Goal: Task Accomplishment & Management: Manage account settings

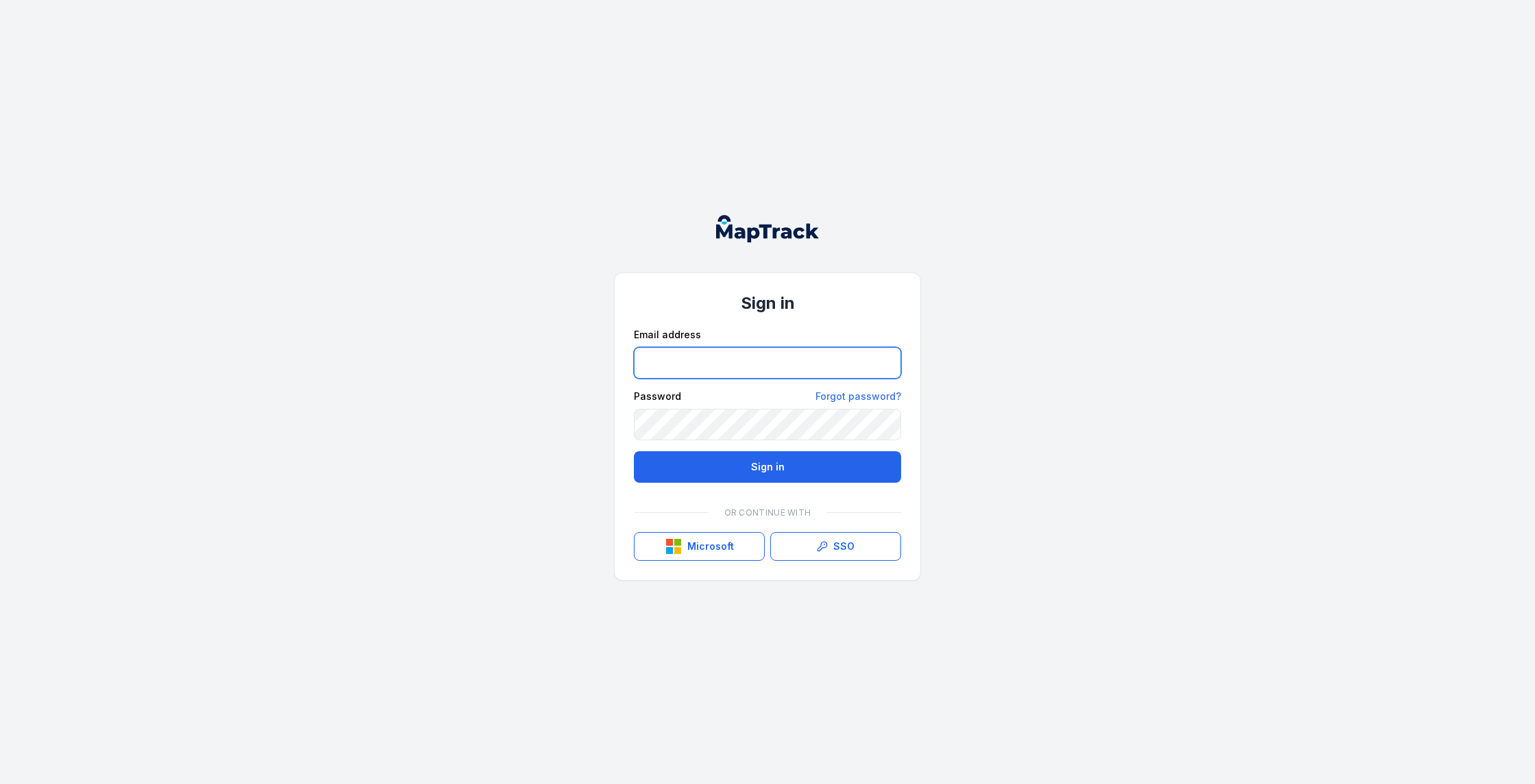
click at [752, 364] on input "email" at bounding box center [767, 363] width 267 height 31
type input "**********"
click at [761, 465] on button "Sign in" at bounding box center [767, 467] width 267 height 31
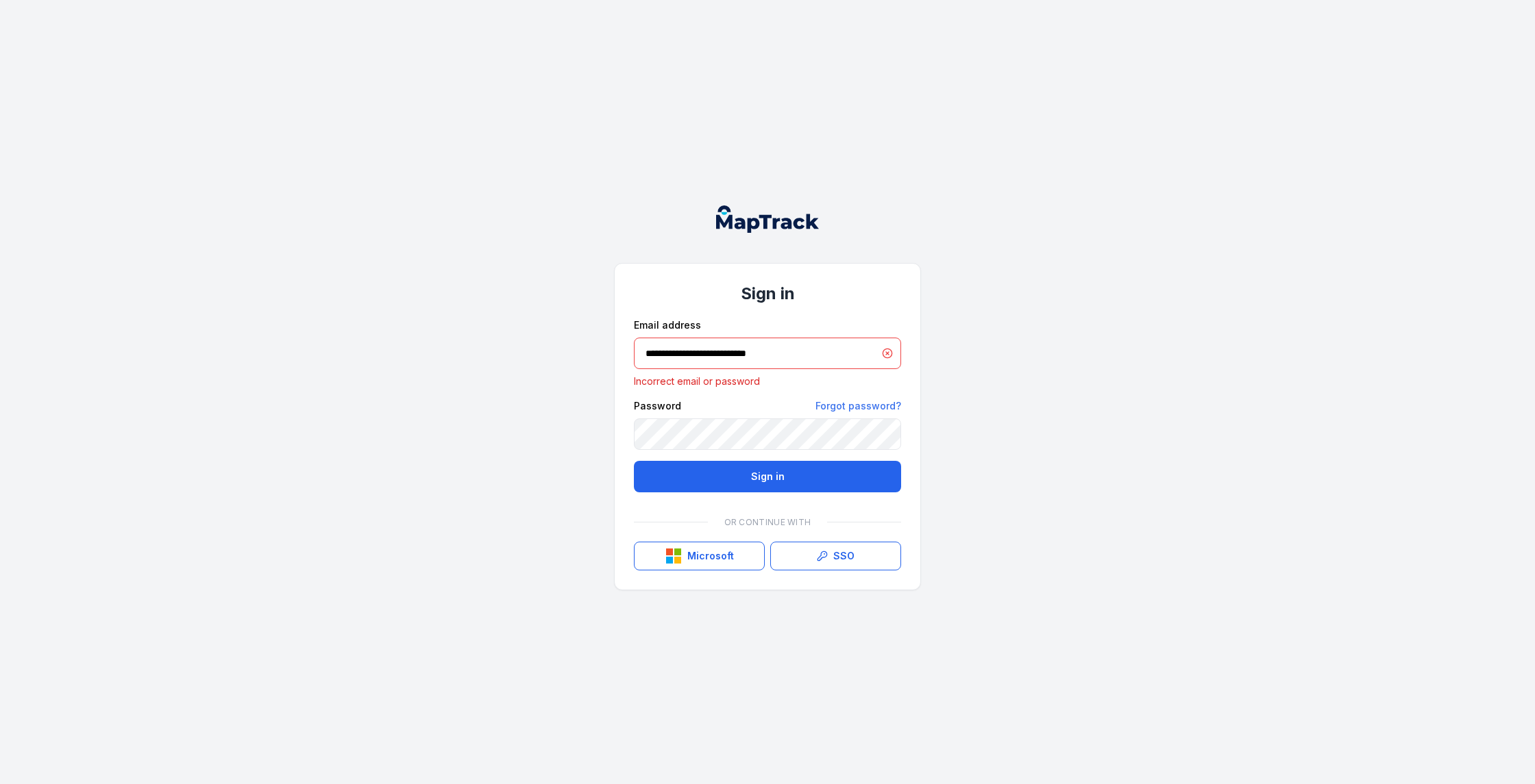
click at [791, 386] on p "Incorrect email or password" at bounding box center [767, 381] width 267 height 13
click at [852, 401] on link "Forgot password?" at bounding box center [858, 405] width 86 height 13
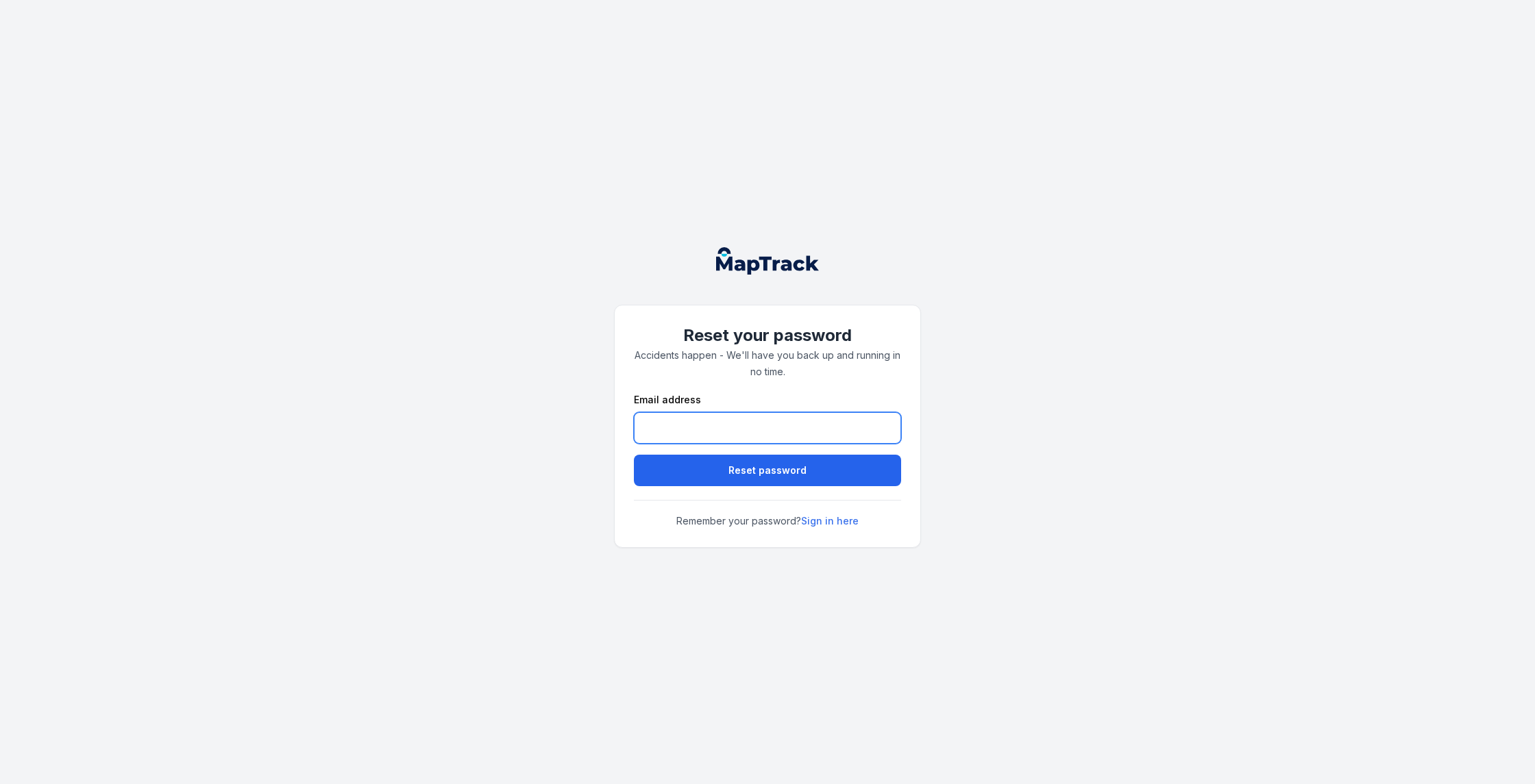
click at [727, 429] on input "email" at bounding box center [767, 428] width 267 height 31
type input "**********"
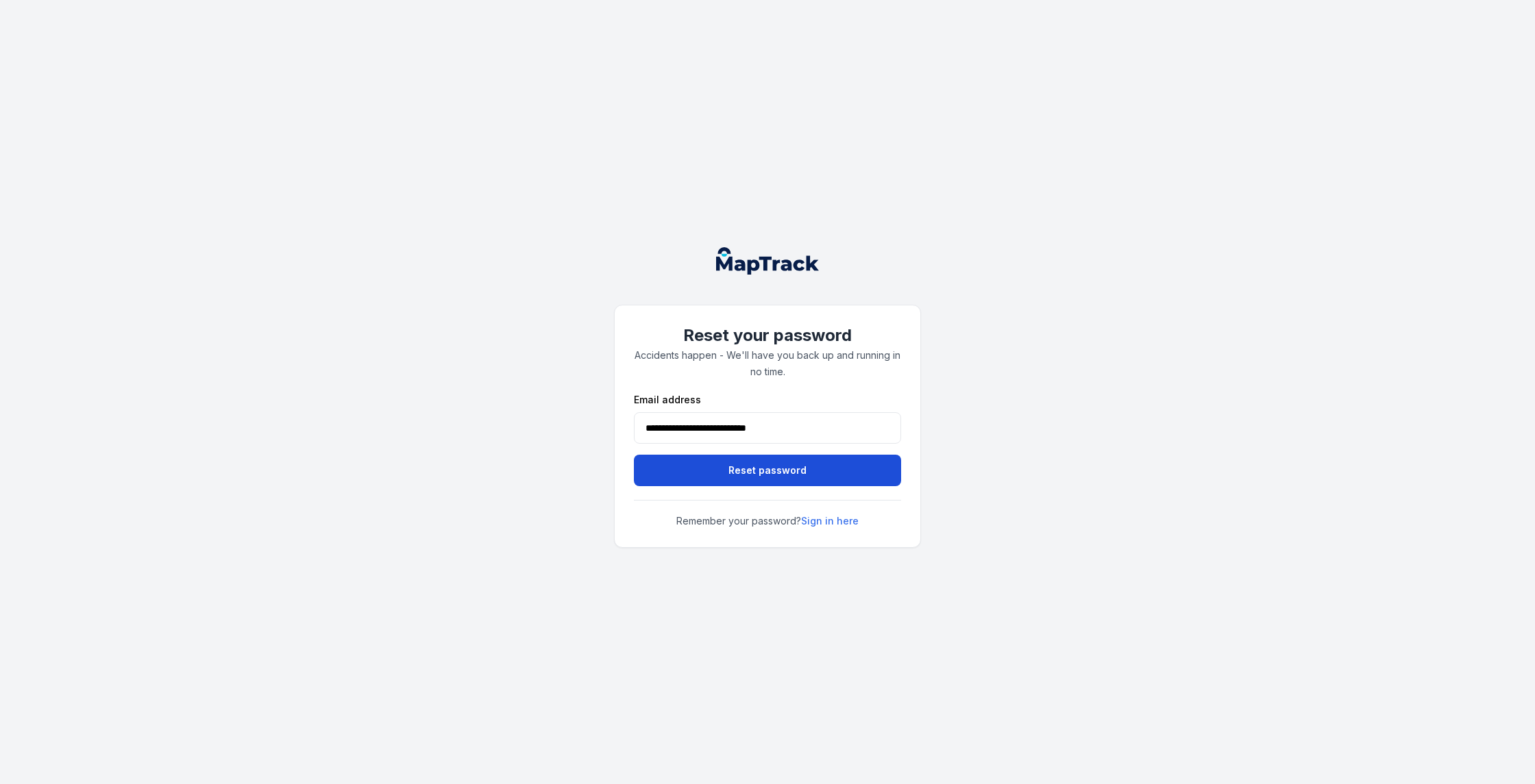
click at [754, 474] on button "Reset password" at bounding box center [767, 470] width 267 height 31
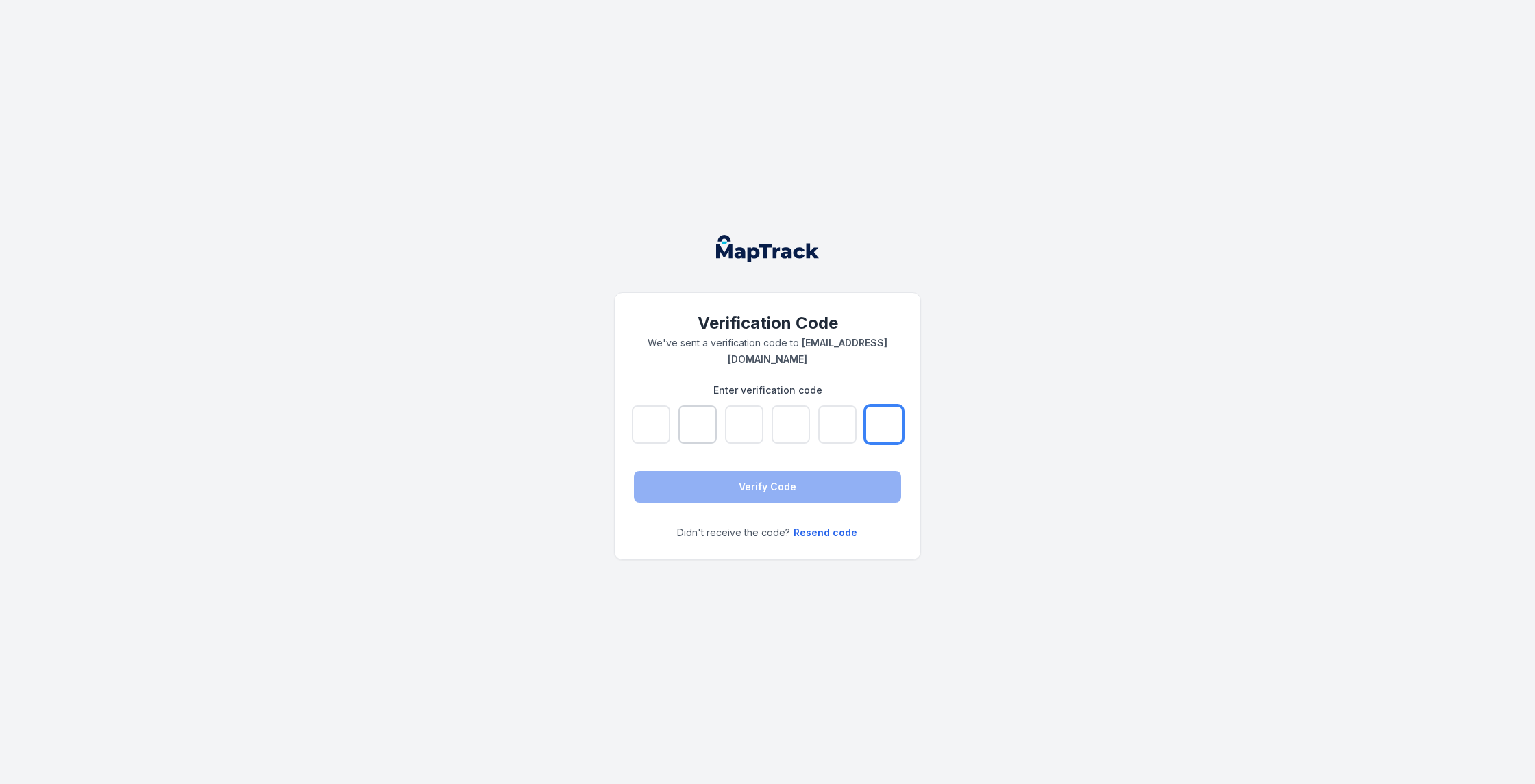
paste input "*"
type input "*"
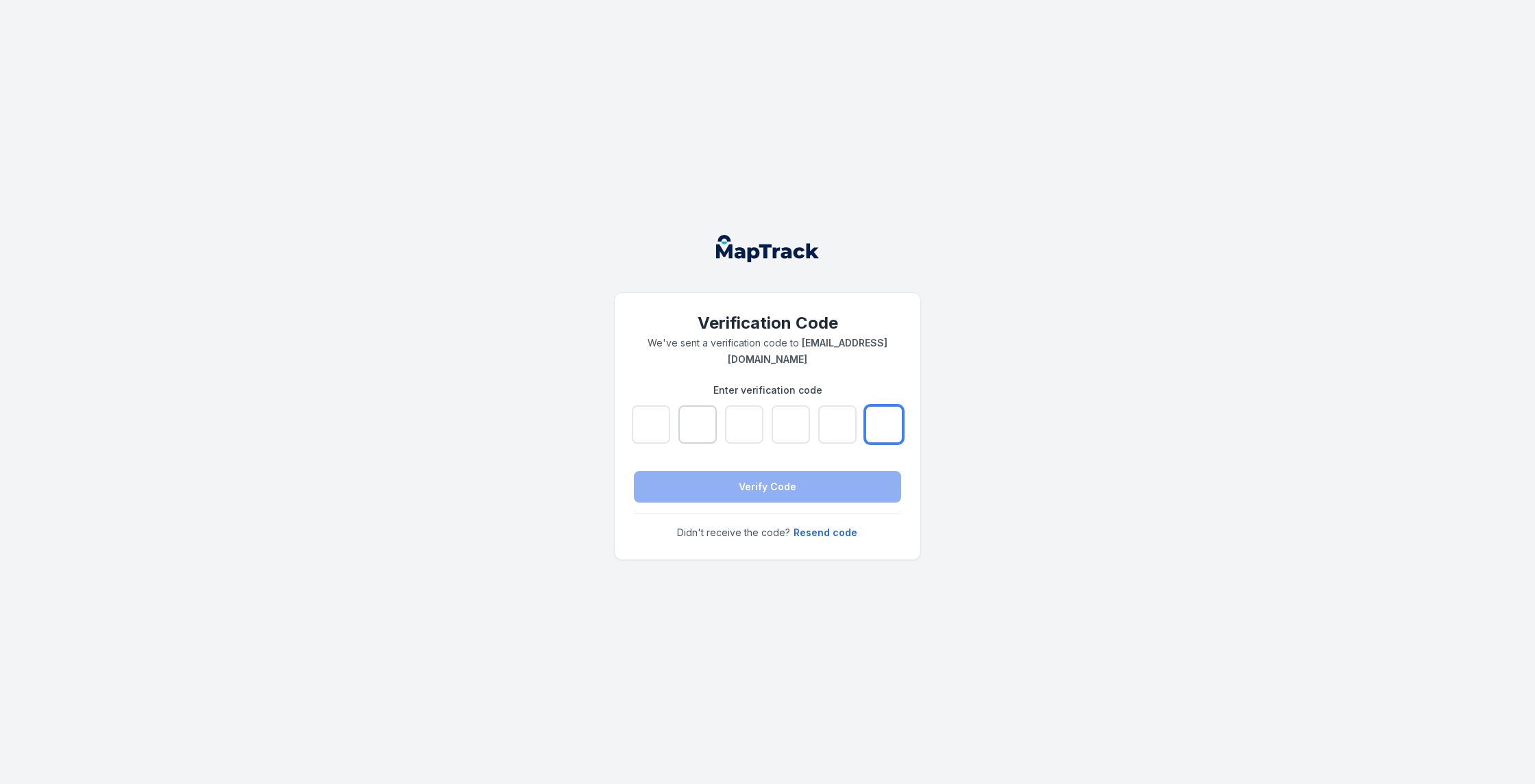
type input "*"
drag, startPoint x: 914, startPoint y: 452, endPoint x: 873, endPoint y: 465, distance: 43.0
click at [914, 452] on div "Verification Code We've sent a verification code to mat@draintechsolutions.com.…" at bounding box center [767, 426] width 305 height 266
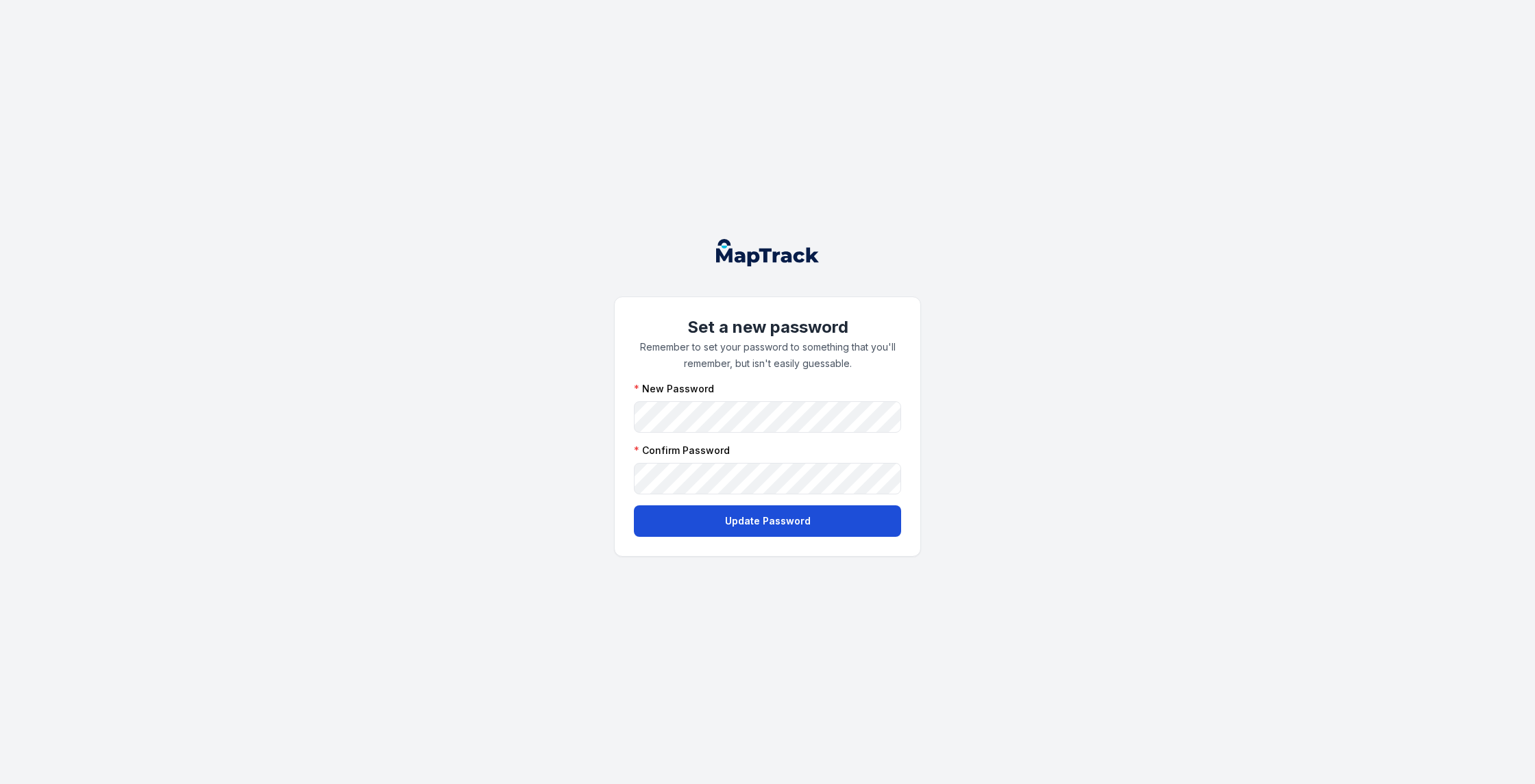
click at [794, 516] on button "Update Password" at bounding box center [767, 521] width 267 height 31
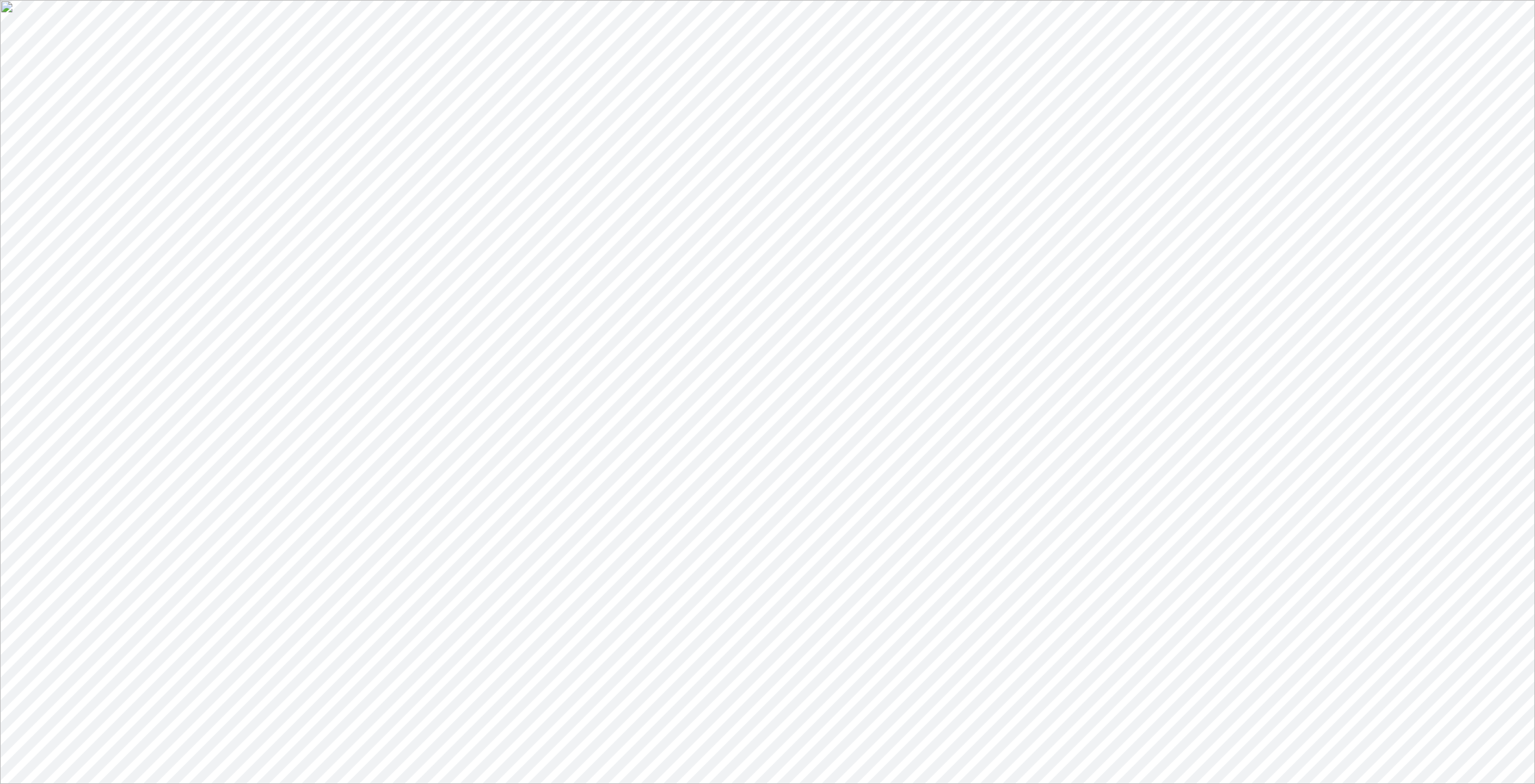
click at [303, 469] on span "Get a quick overview of key activity, stats, and insights." at bounding box center [180, 474] width 245 height 11
